Goal: Task Accomplishment & Management: Complete application form

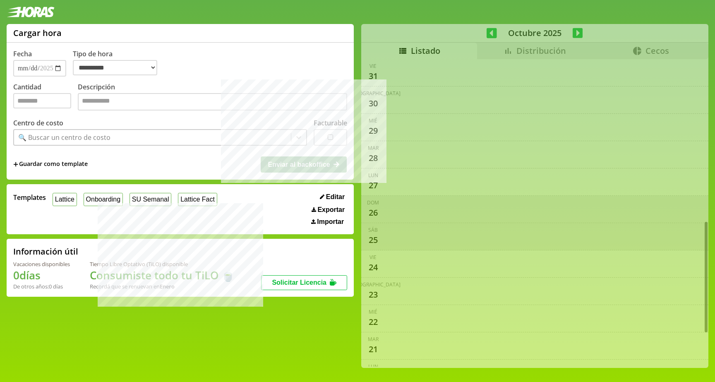
select select "**********"
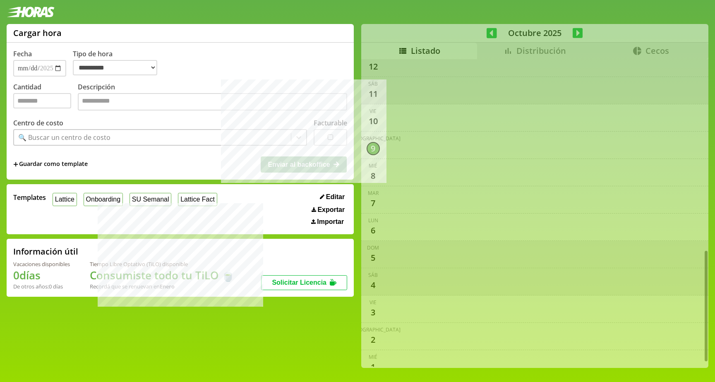
scroll to position [533, 0]
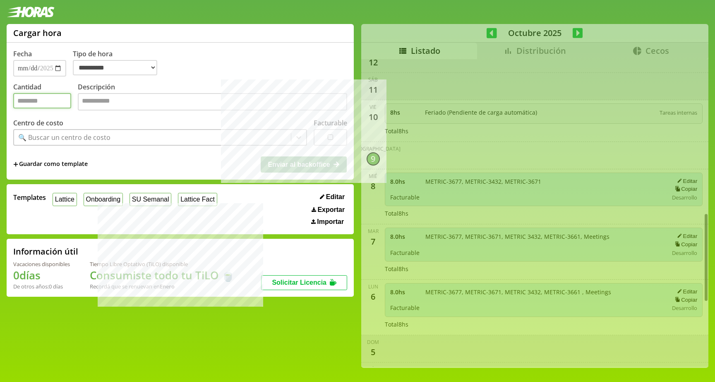
click at [46, 103] on input "Cantidad" at bounding box center [42, 100] width 58 height 15
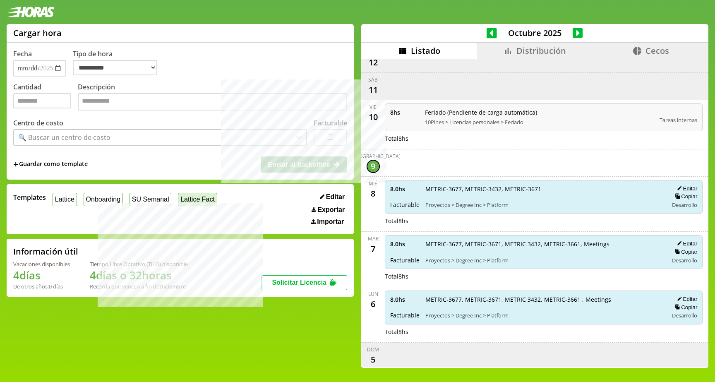
click at [187, 199] on button "Lattice Fact" at bounding box center [197, 199] width 39 height 13
type input "*"
click at [202, 103] on textarea "Descripción" at bounding box center [212, 101] width 269 height 17
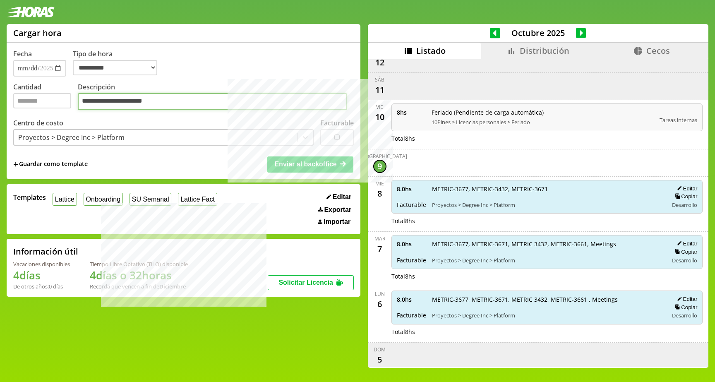
type textarea "**********"
click at [60, 103] on input "*" at bounding box center [42, 100] width 58 height 15
type input "*"
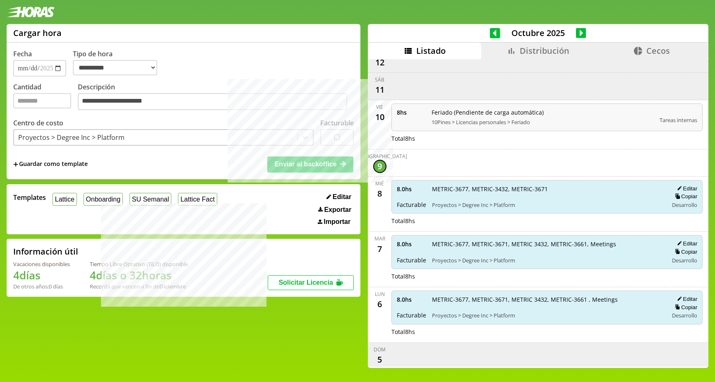
click at [142, 160] on div "+ Guardar como template Enviar al backoffice" at bounding box center [183, 164] width 341 height 16
click at [296, 167] on span "Enviar al backoffice" at bounding box center [305, 164] width 62 height 7
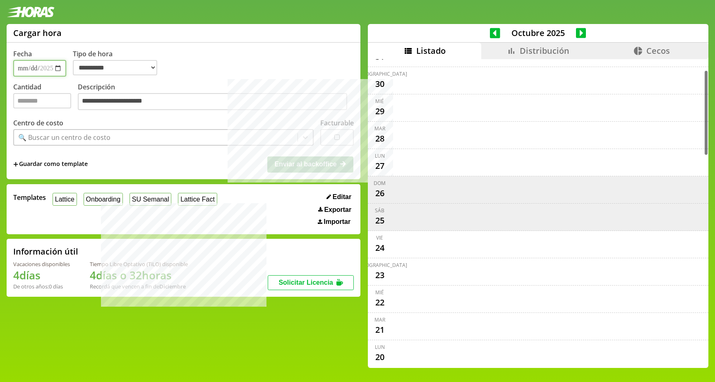
scroll to position [0, 0]
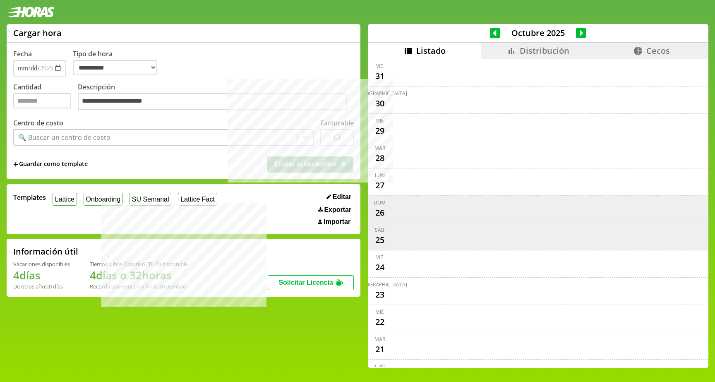
click at [537, 60] on div "vie 31" at bounding box center [538, 72] width 341 height 27
click at [542, 52] on span "Distribución" at bounding box center [545, 50] width 50 height 11
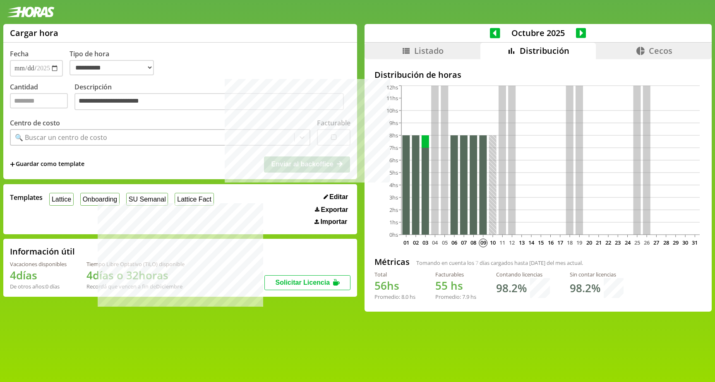
click at [444, 53] on li "Listado" at bounding box center [423, 51] width 116 height 17
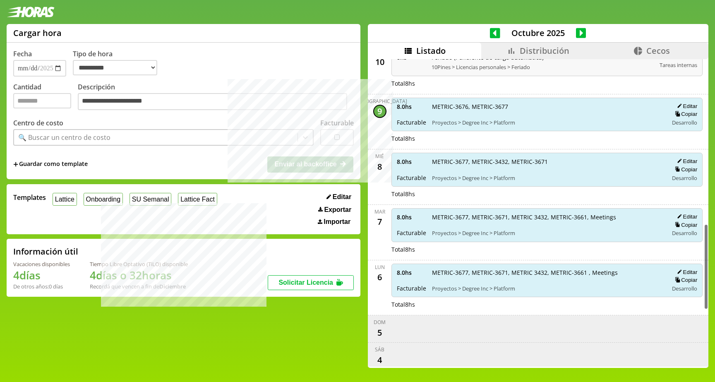
scroll to position [566, 0]
